Goal: Information Seeking & Learning: Find specific fact

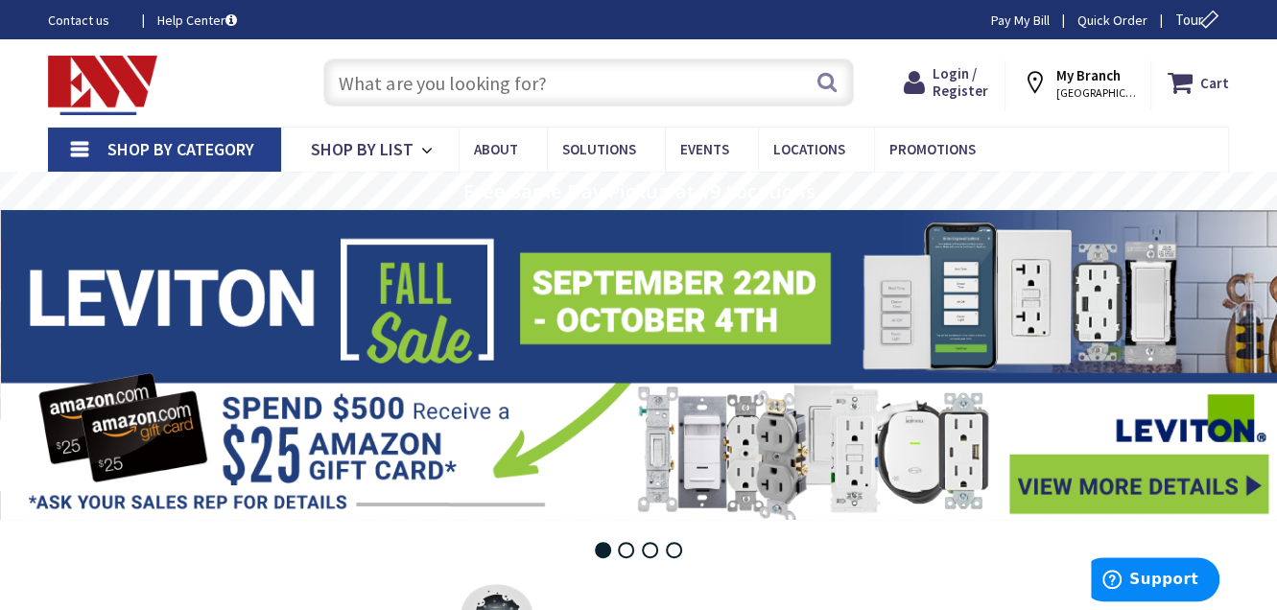
click at [592, 88] on input "text" at bounding box center [588, 83] width 531 height 48
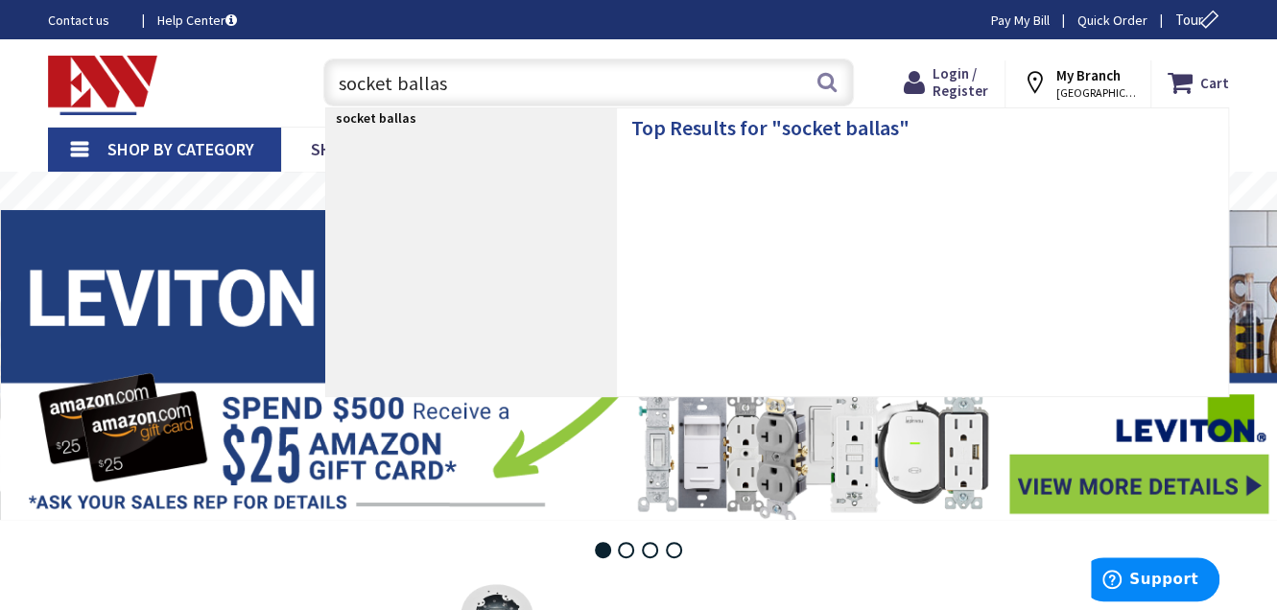
type input "socket ballast"
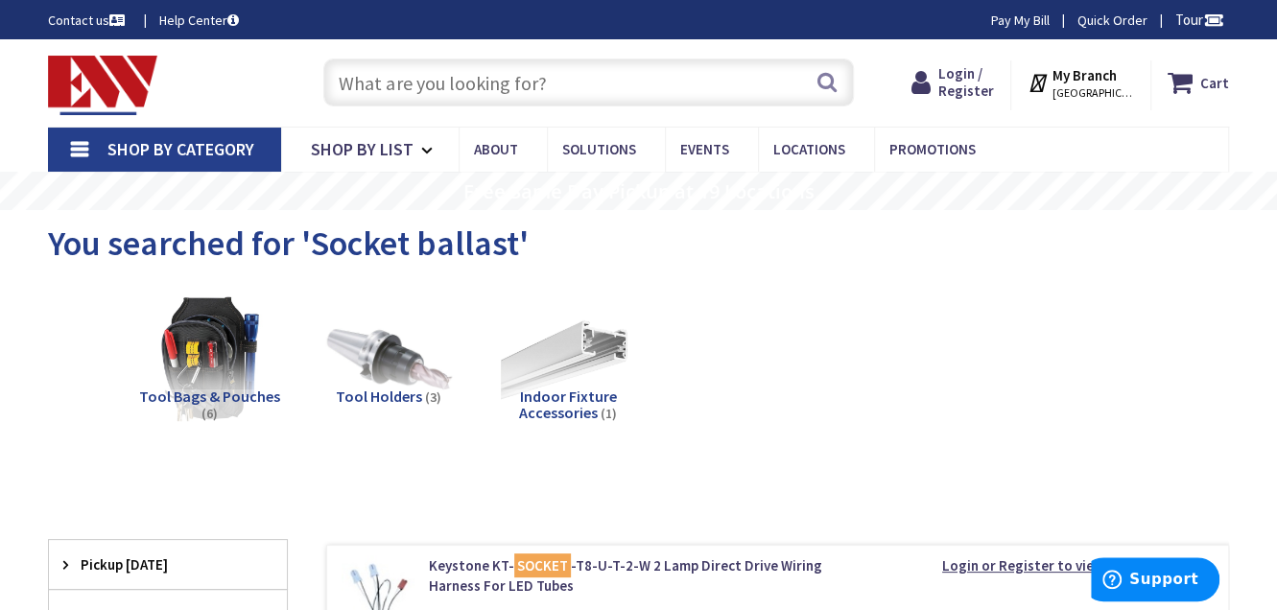
click at [536, 99] on input "text" at bounding box center [588, 83] width 531 height 48
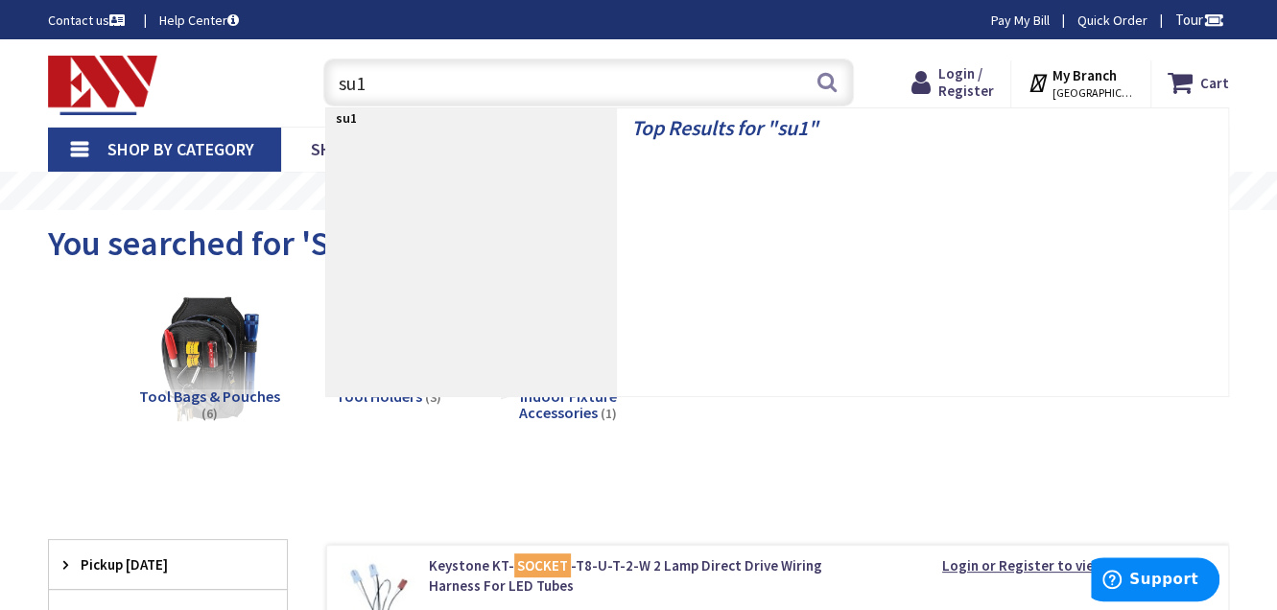
type input "su13"
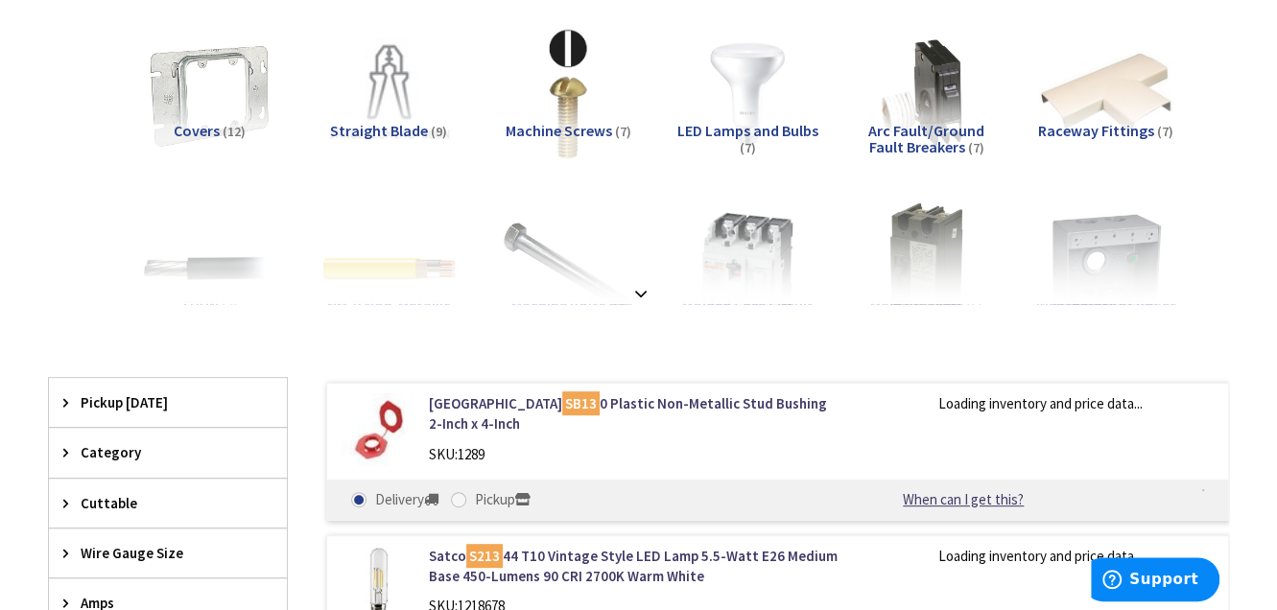
scroll to position [288, 0]
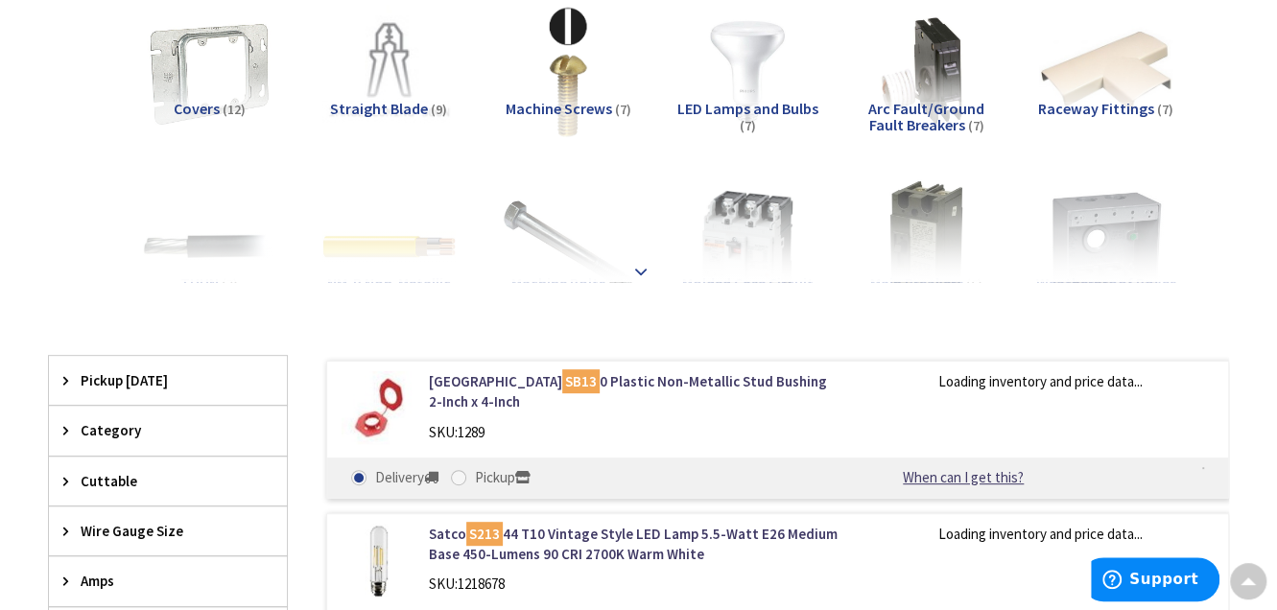
click at [645, 254] on div at bounding box center [638, 230] width 1085 height 106
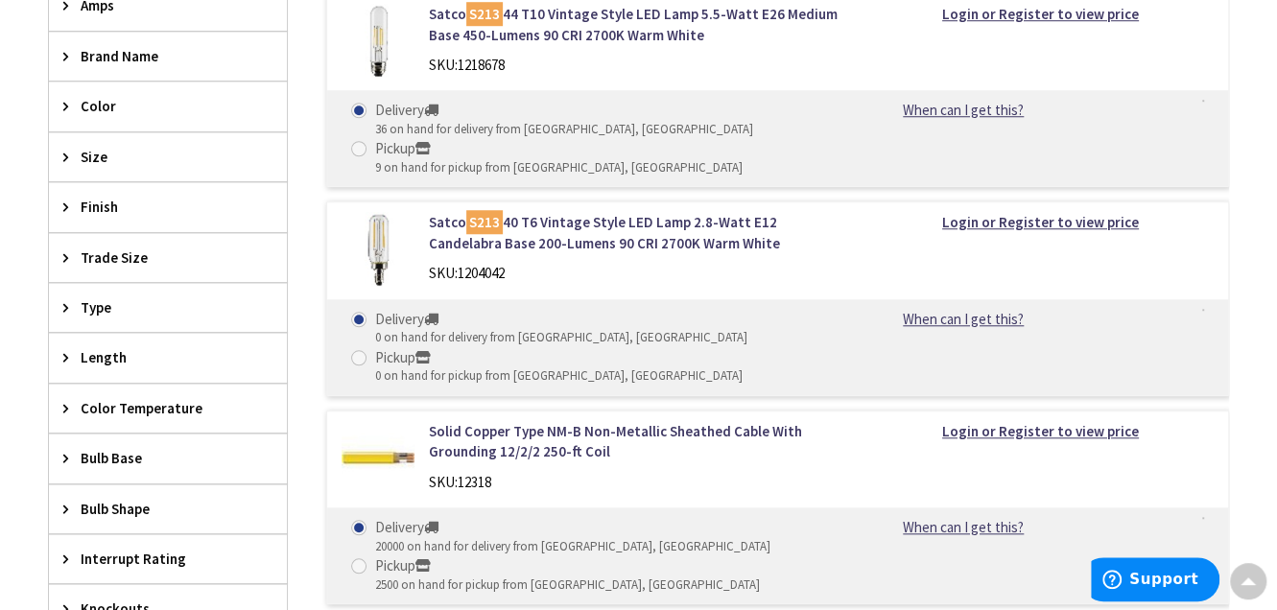
scroll to position [96, 0]
